Goal: Task Accomplishment & Management: Manage account settings

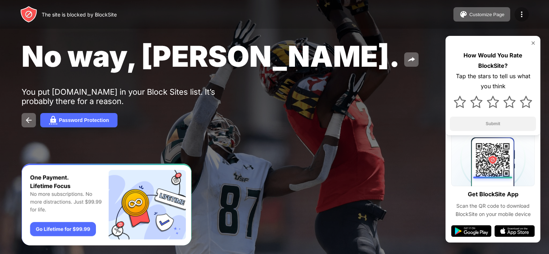
click at [520, 15] on img at bounding box center [522, 14] width 9 height 9
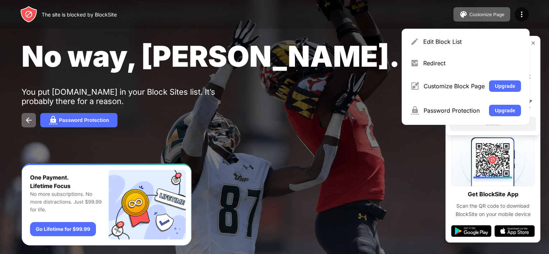
click at [426, 40] on div "Edit Block List" at bounding box center [472, 41] width 98 height 7
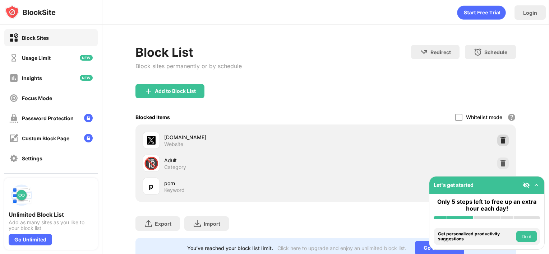
click at [500, 143] on img at bounding box center [503, 140] width 7 height 7
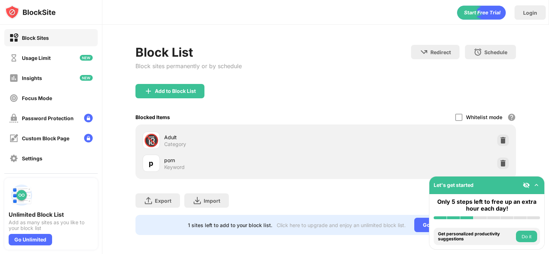
click at [182, 87] on div "Add to Block List" at bounding box center [170, 91] width 69 height 14
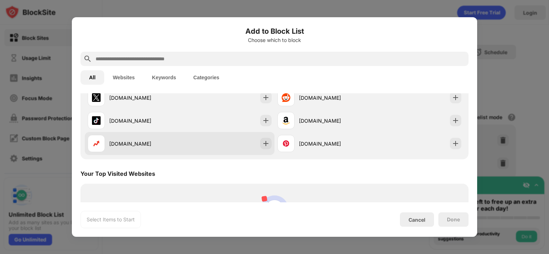
scroll to position [180, 0]
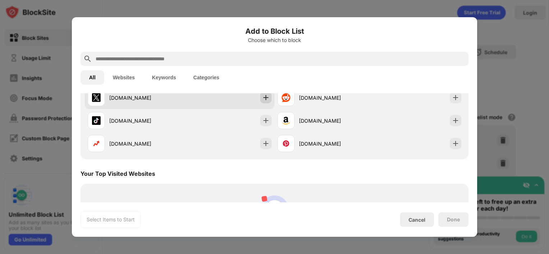
click at [262, 98] on img at bounding box center [265, 97] width 7 height 7
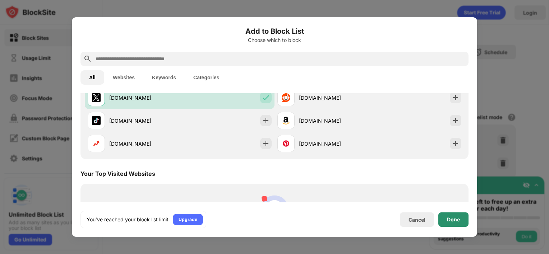
click at [450, 222] on div "Done" at bounding box center [453, 220] width 13 height 6
